Goal: Browse casually

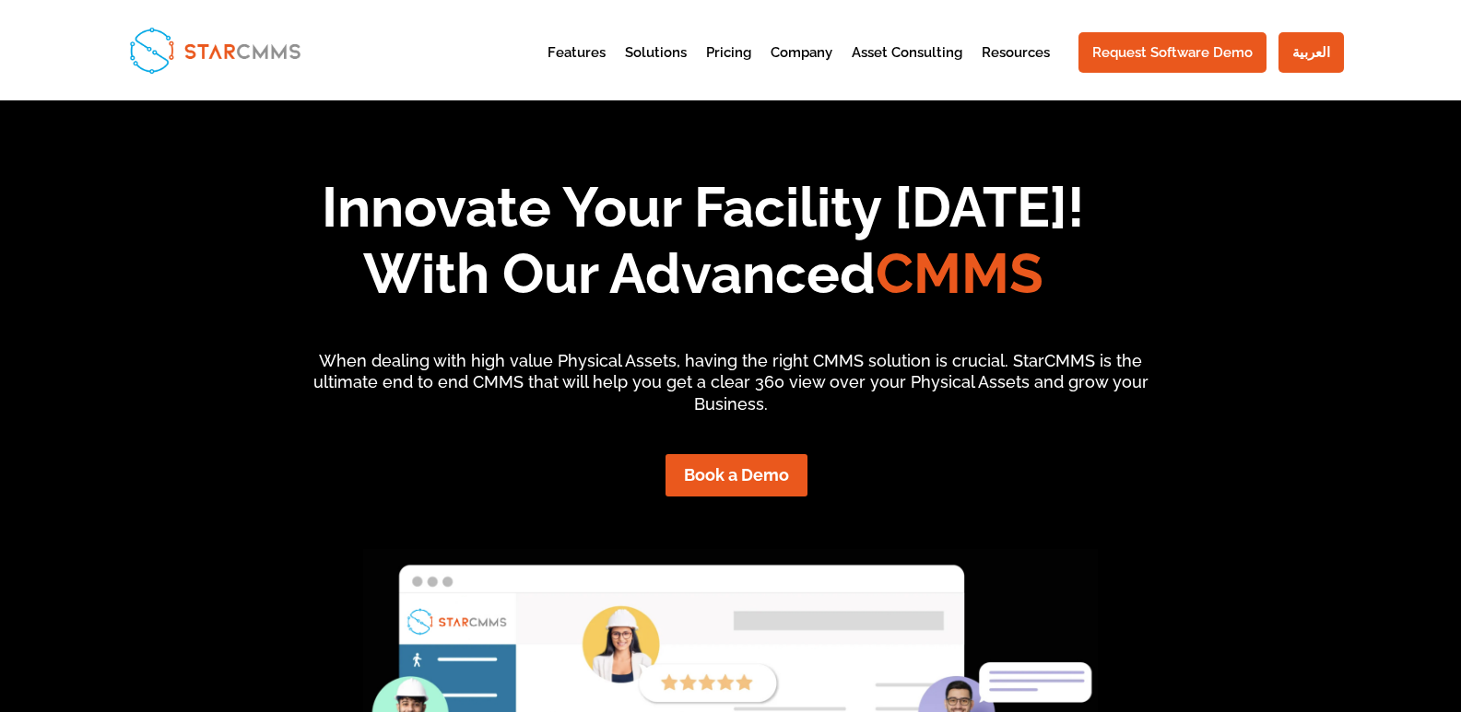
scroll to position [153, 331]
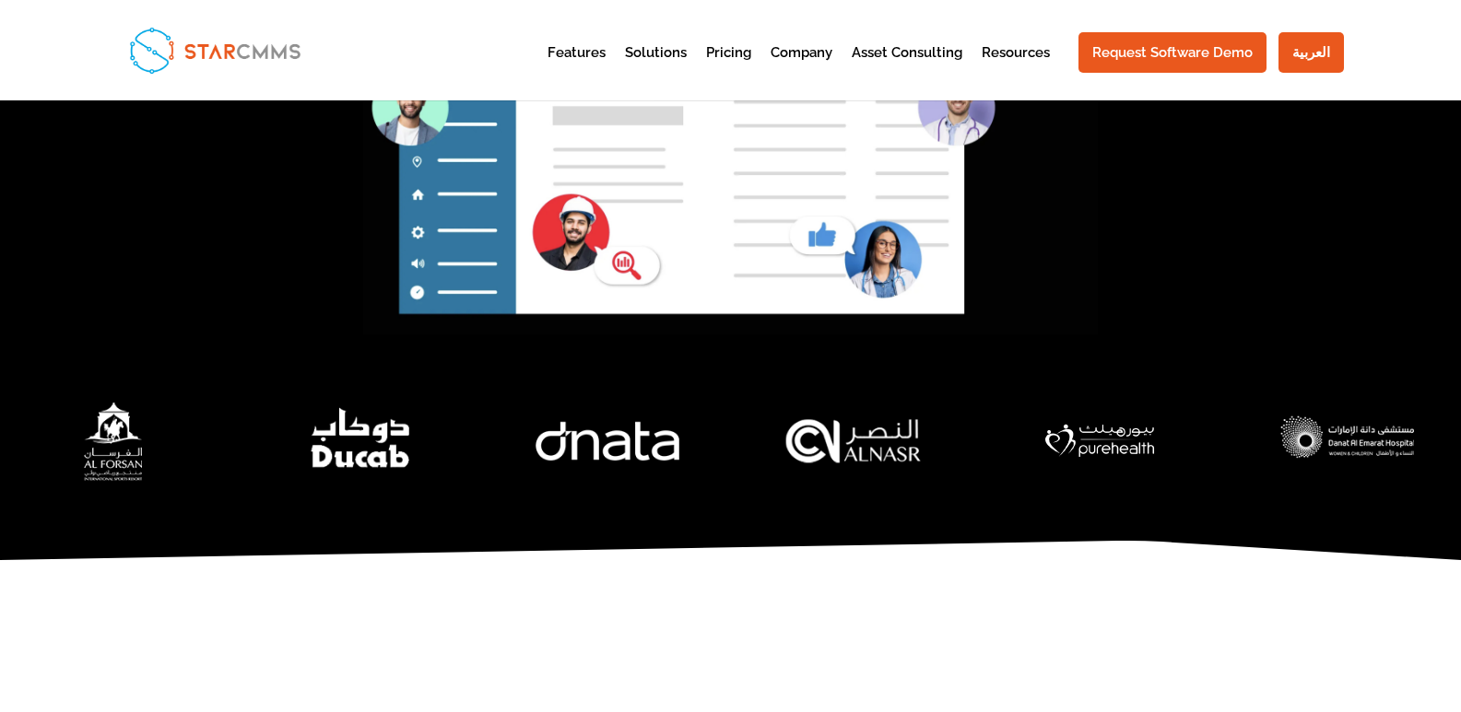
scroll to position [645, 0]
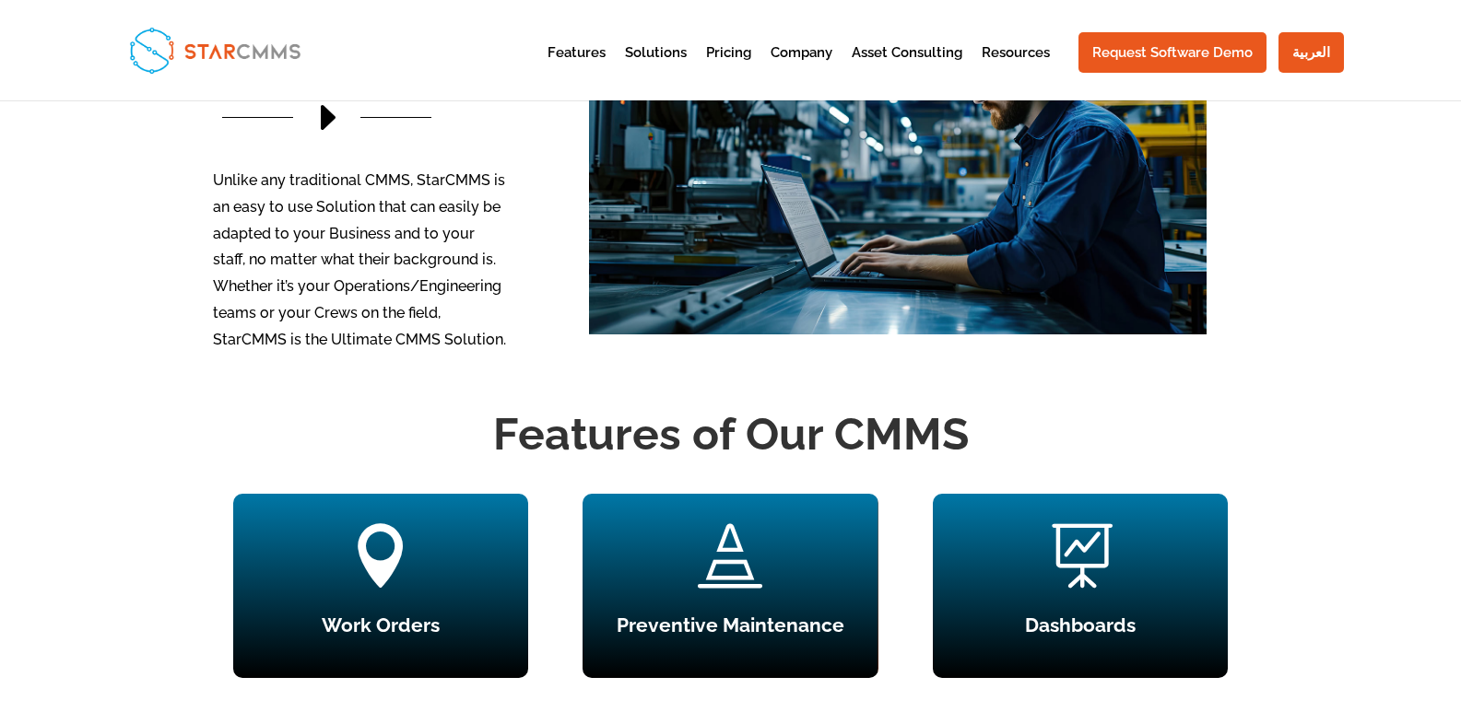
scroll to position [1891, 0]
